Goal: Use online tool/utility: Utilize a website feature to perform a specific function

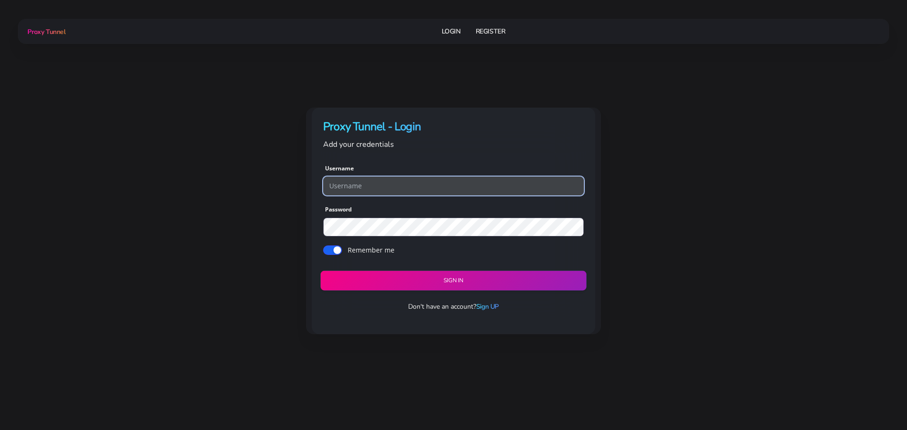
type input "georgeo1"
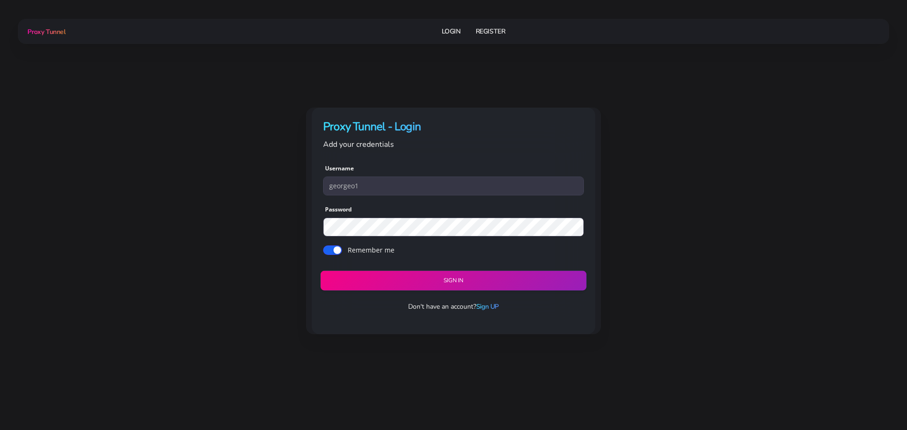
click at [474, 281] on button "Sign in" at bounding box center [453, 281] width 266 height 20
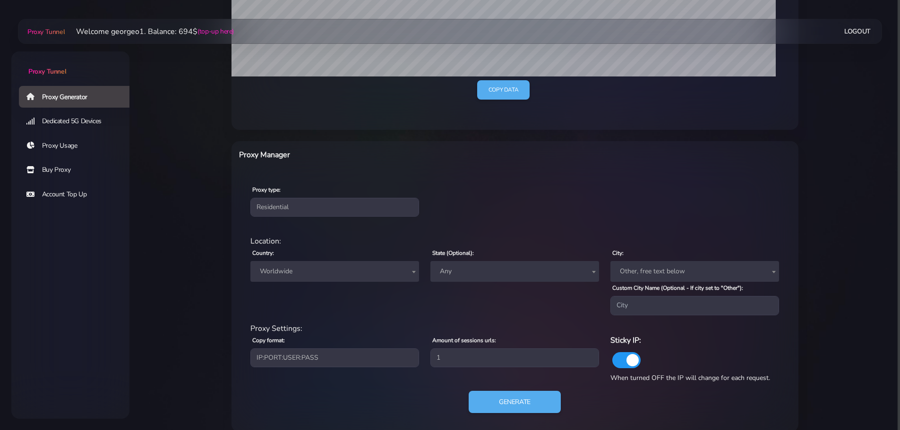
scroll to position [269, 0]
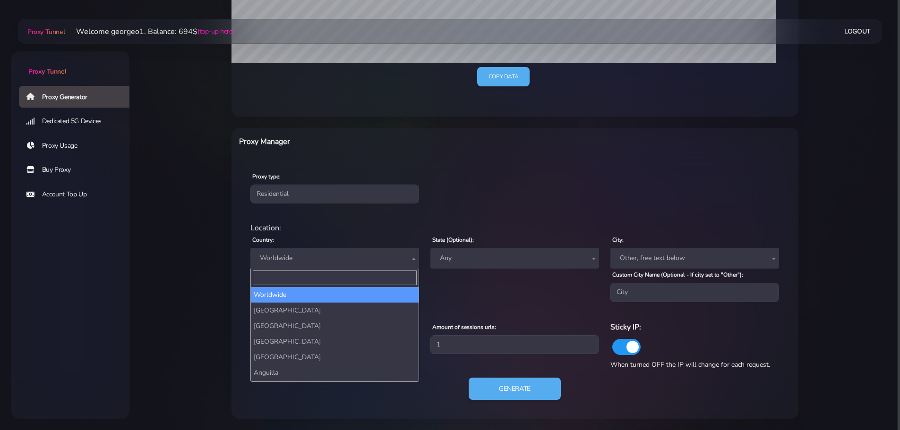
click at [336, 259] on span "Worldwide" at bounding box center [334, 258] width 157 height 13
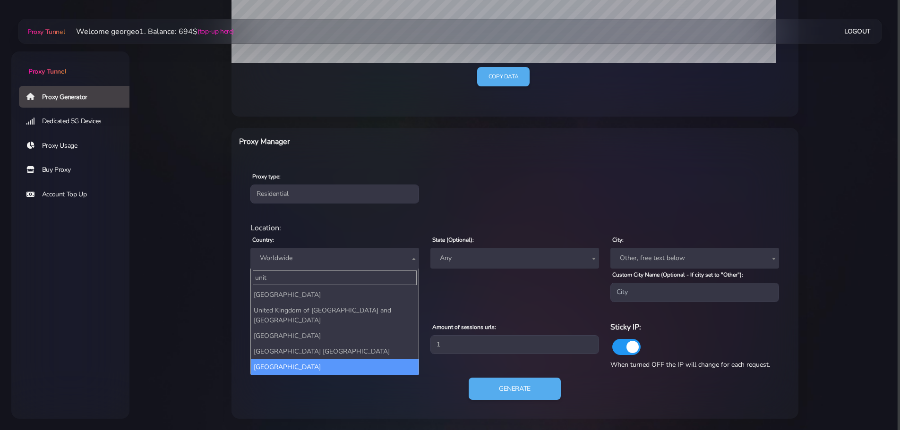
type input "unit"
select select "US"
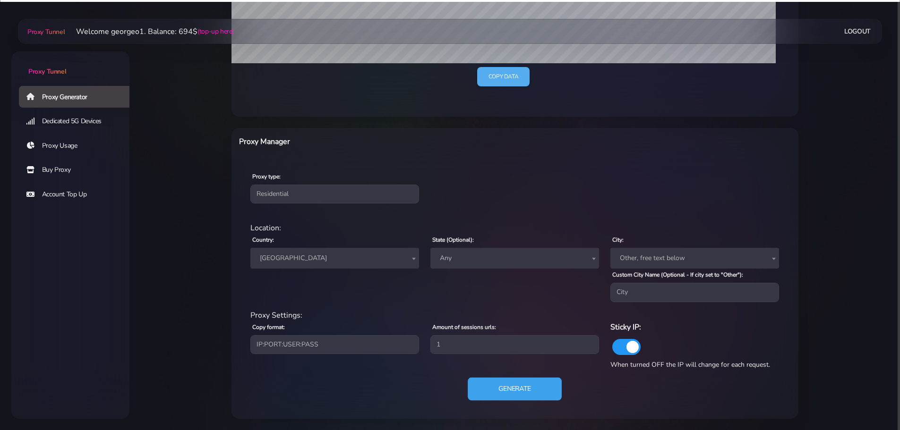
click at [504, 385] on button "Generate" at bounding box center [515, 389] width 94 height 23
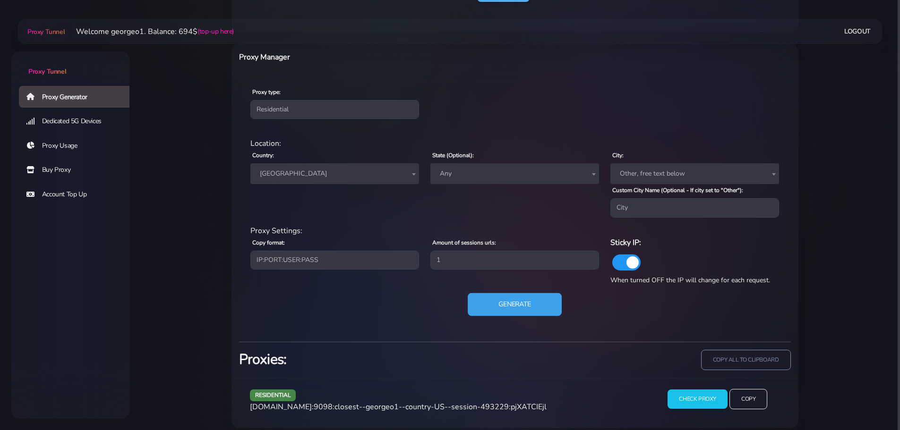
scroll to position [363, 0]
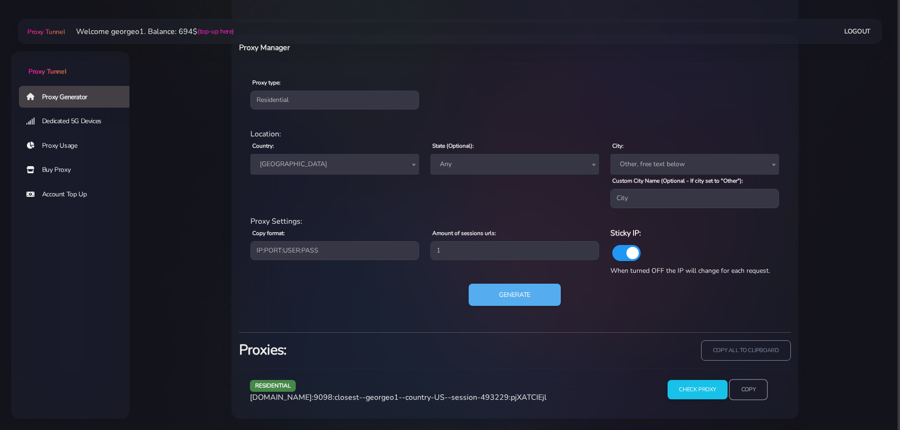
click at [754, 391] on input "Copy" at bounding box center [748, 390] width 39 height 21
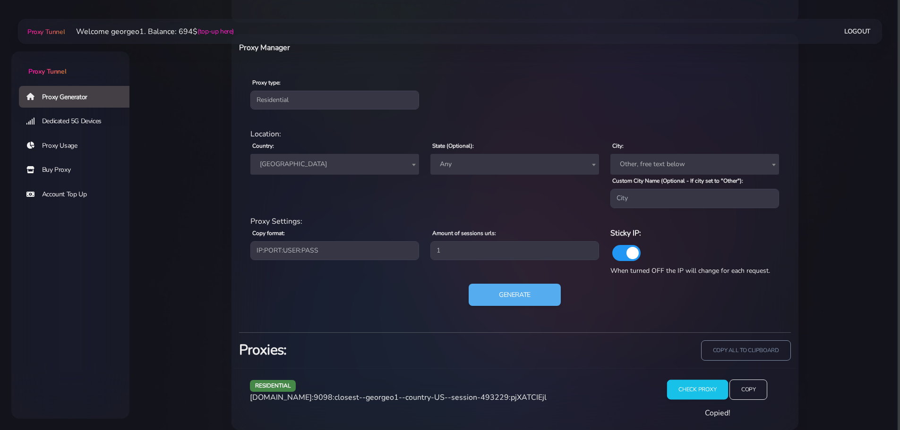
click at [693, 386] on input "Check Proxy" at bounding box center [697, 390] width 61 height 20
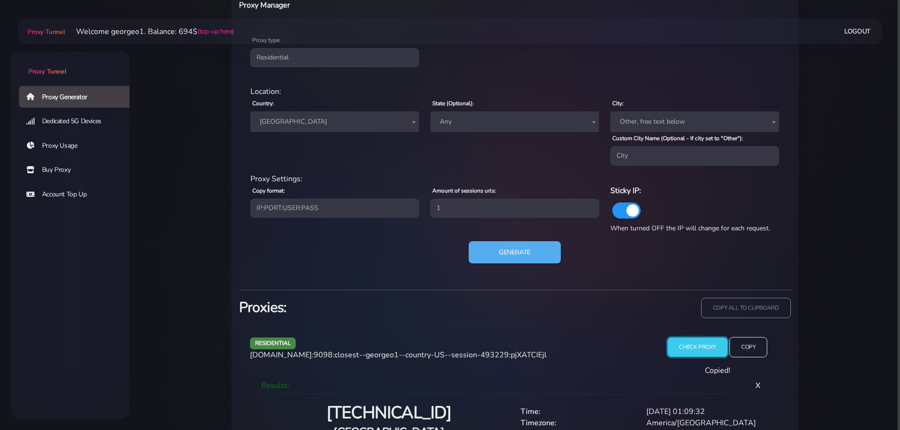
scroll to position [441, 0]
